Goal: Check status: Check status

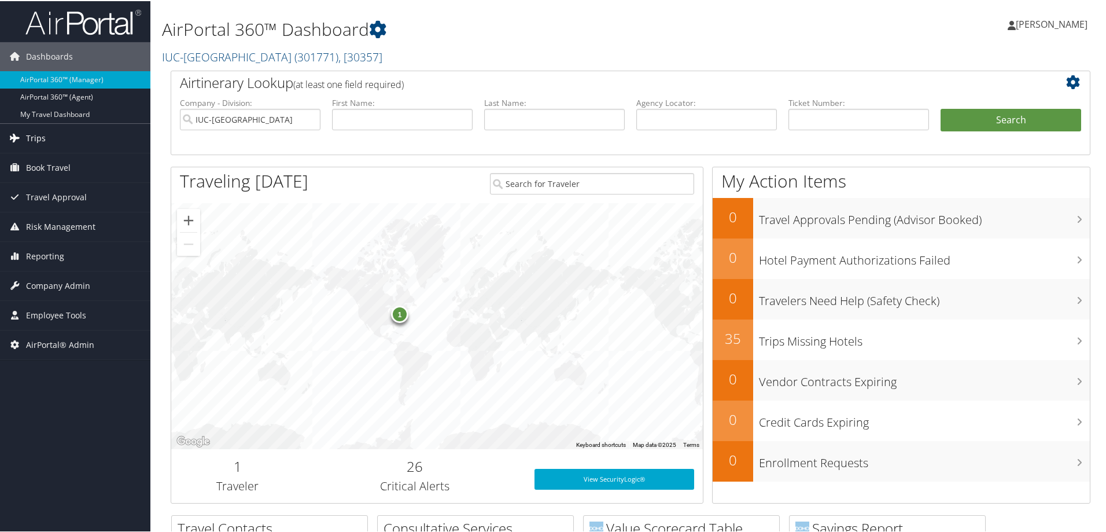
click at [28, 127] on span "Trips" at bounding box center [36, 137] width 20 height 29
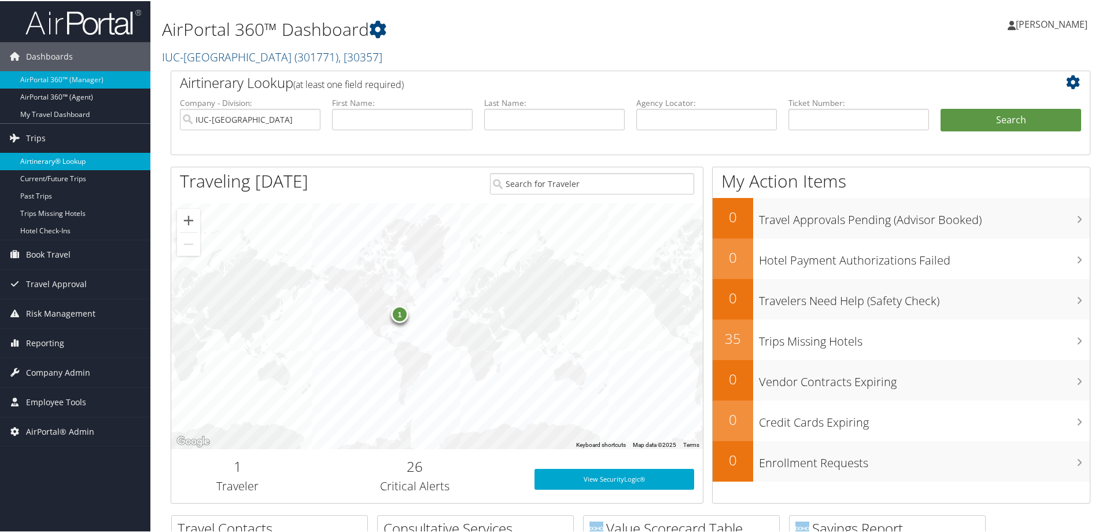
click at [49, 154] on link "Airtinerary® Lookup" at bounding box center [75, 160] width 150 height 17
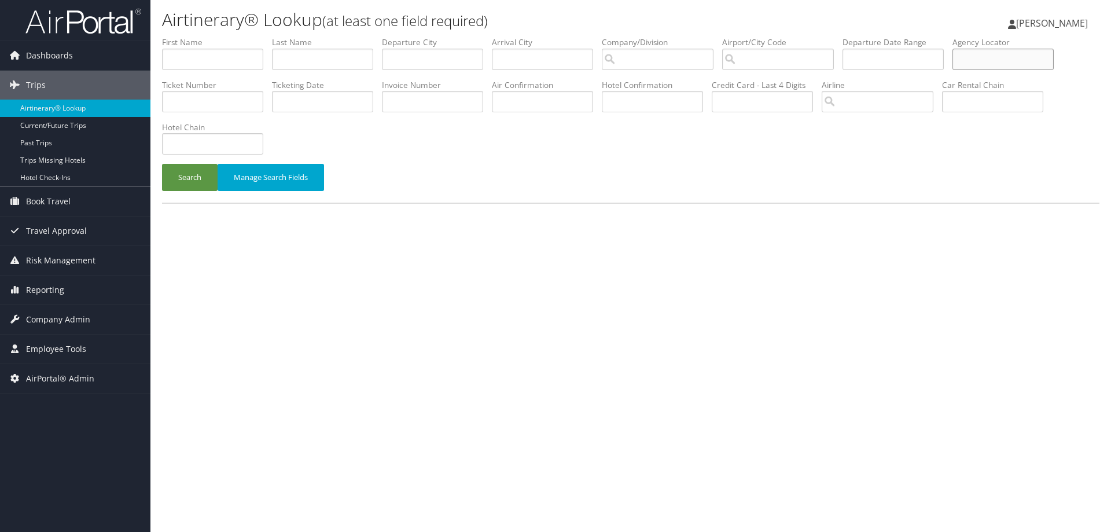
click at [1000, 56] on input "text" at bounding box center [1002, 59] width 101 height 21
type input "lrm5a9"
click at [162, 164] on button "Search" at bounding box center [190, 177] width 56 height 27
